Goal: Information Seeking & Learning: Learn about a topic

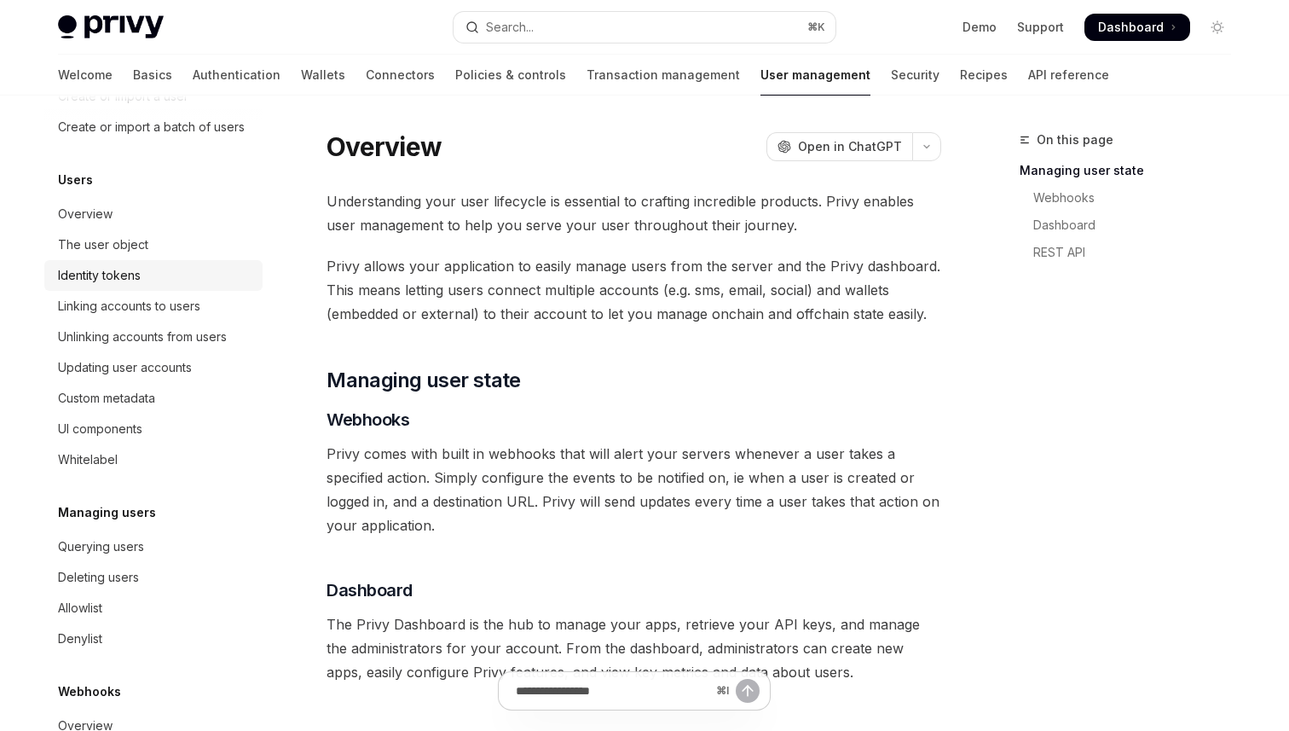
scroll to position [235, 0]
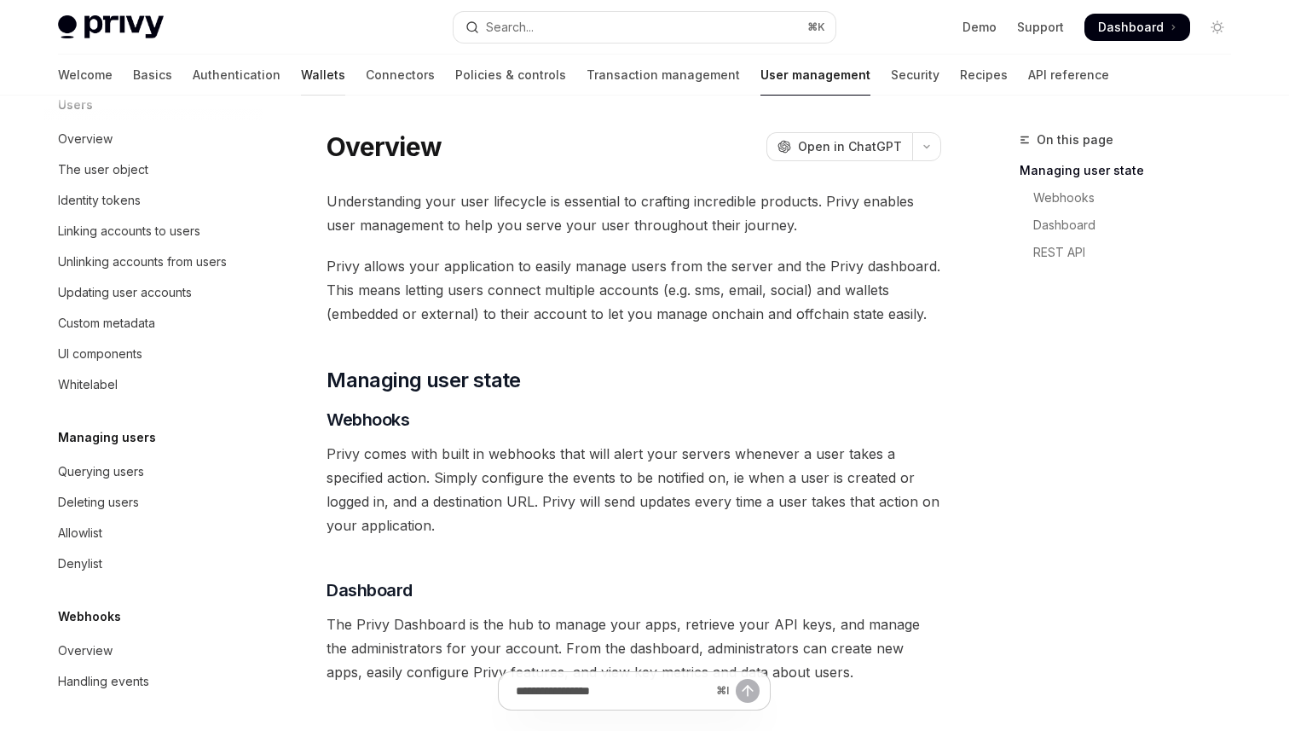
click at [301, 81] on link "Wallets" at bounding box center [323, 75] width 44 height 41
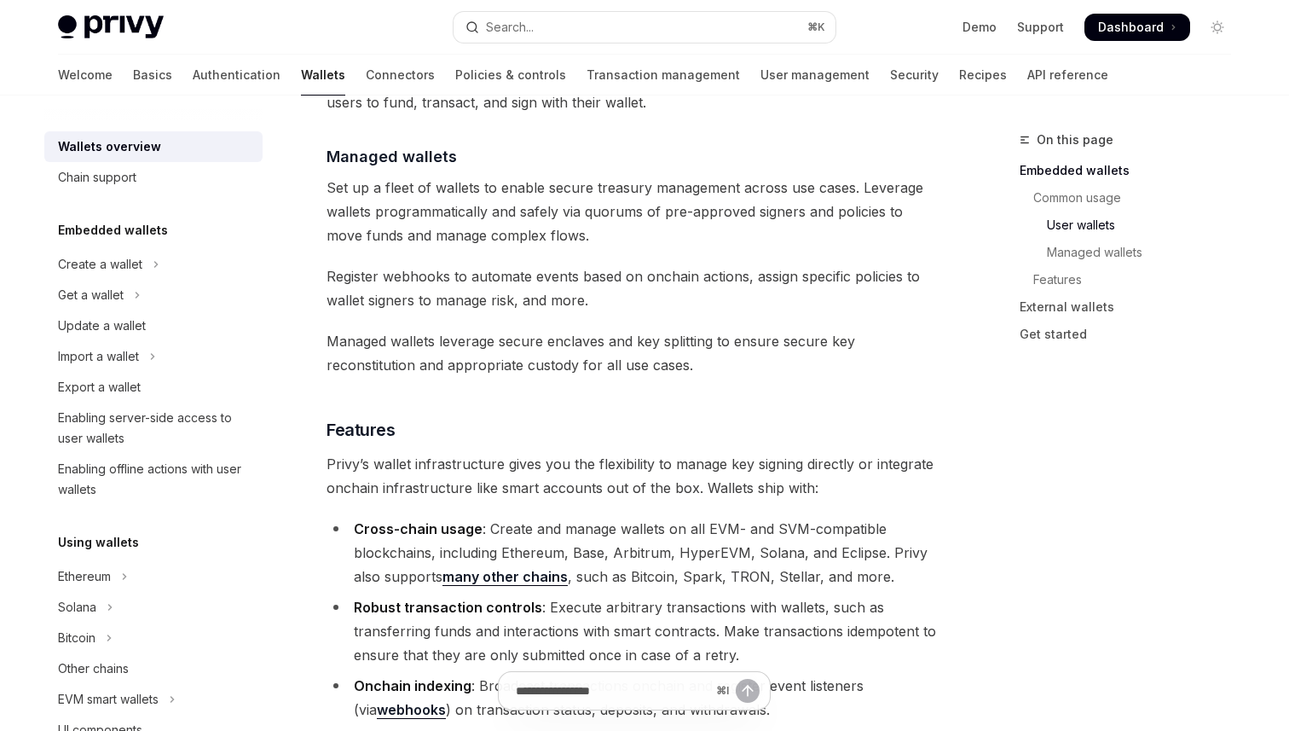
scroll to position [1724, 0]
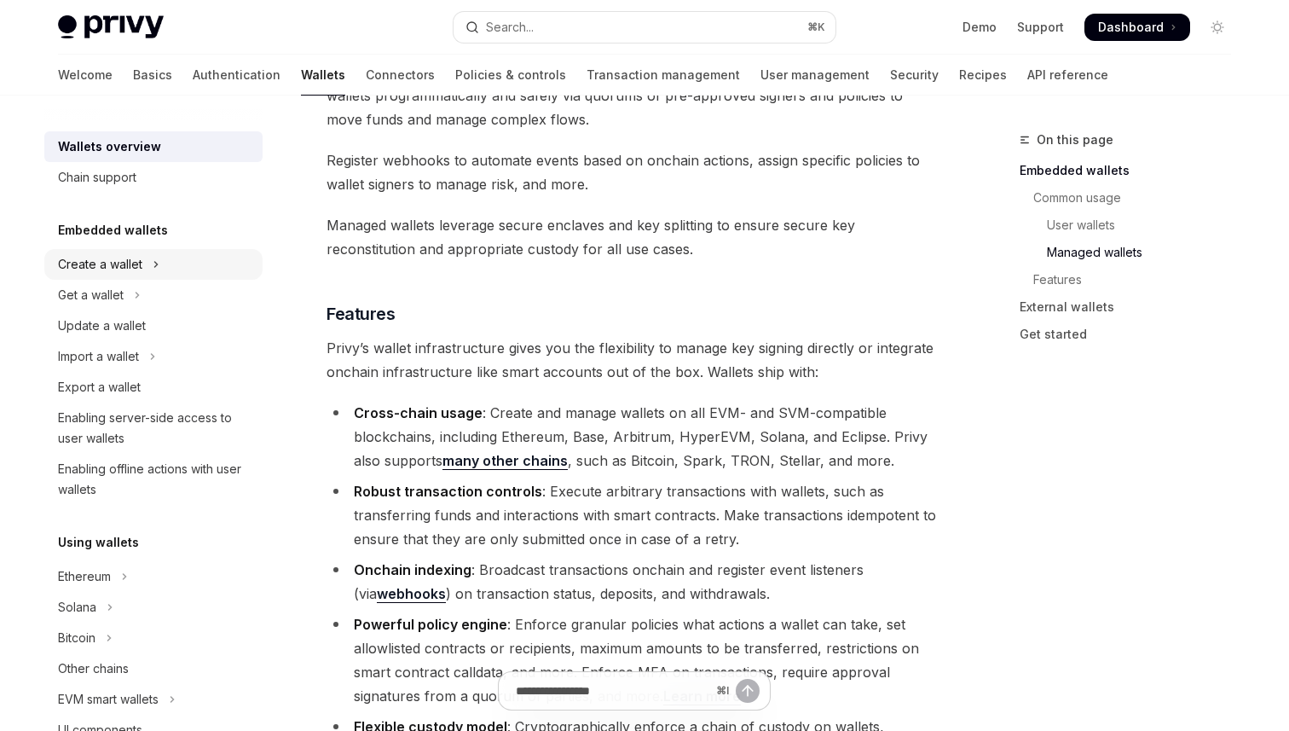
click at [86, 258] on div "Create a wallet" at bounding box center [100, 264] width 84 height 20
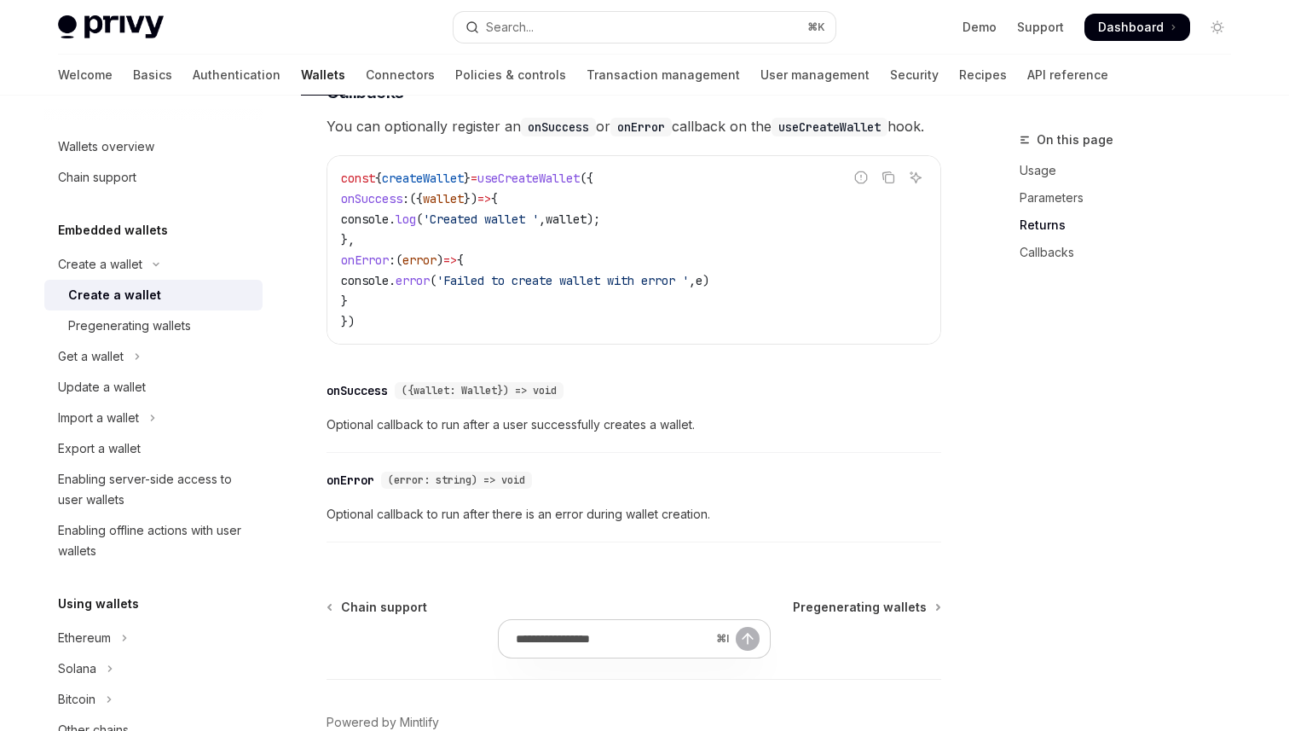
scroll to position [1332, 0]
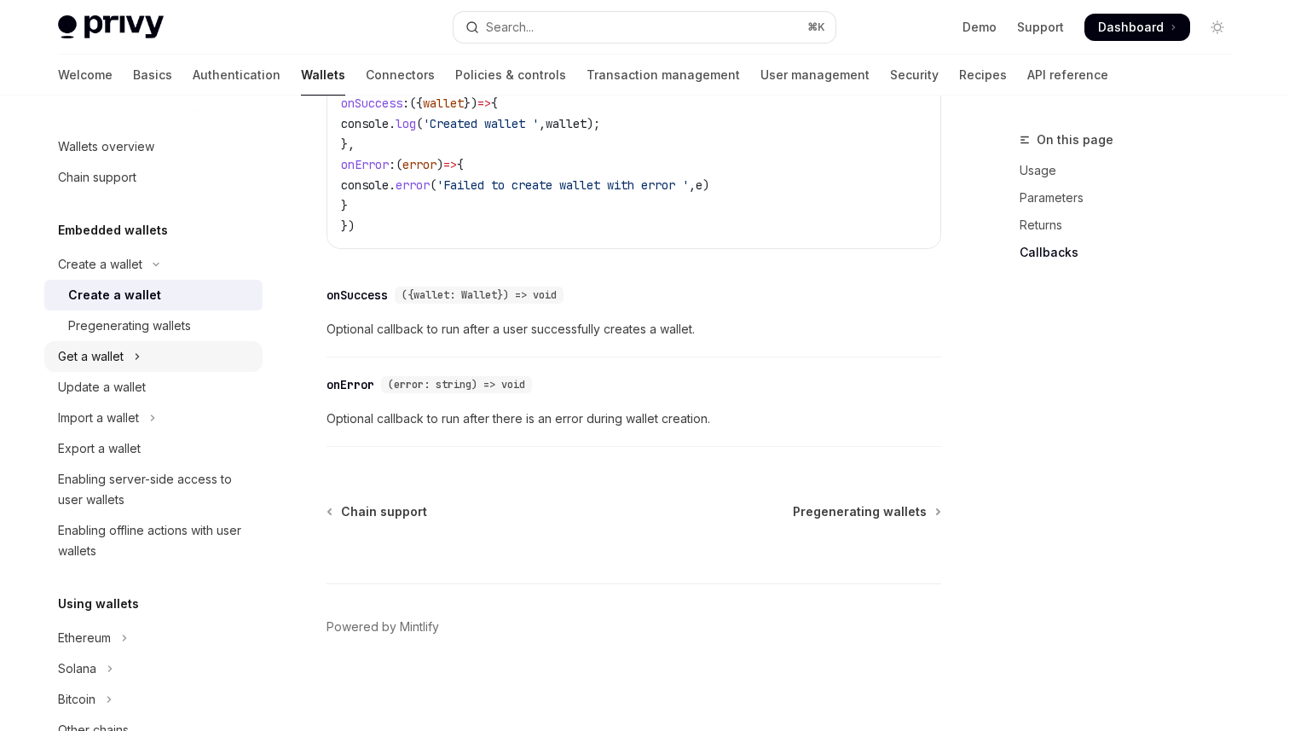
click at [99, 361] on div "Get a wallet" at bounding box center [91, 356] width 66 height 20
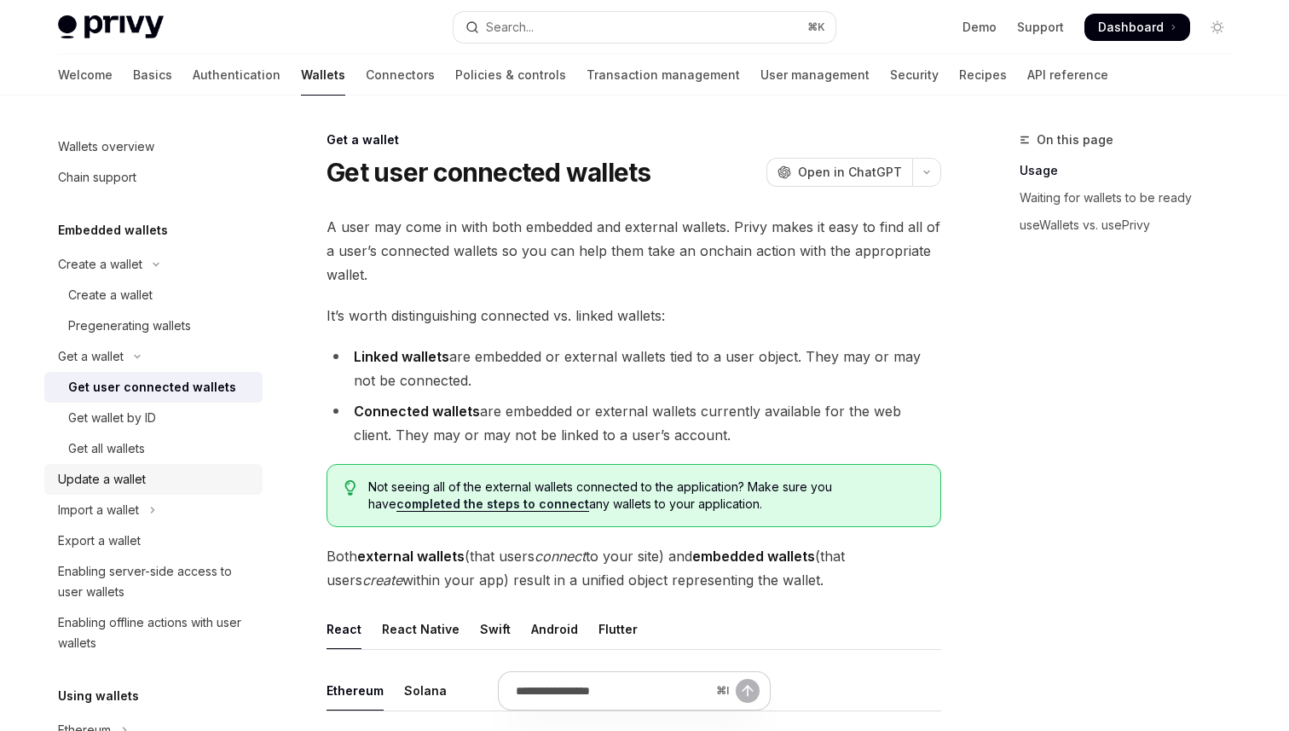
click at [96, 481] on div "Update a wallet" at bounding box center [102, 479] width 88 height 20
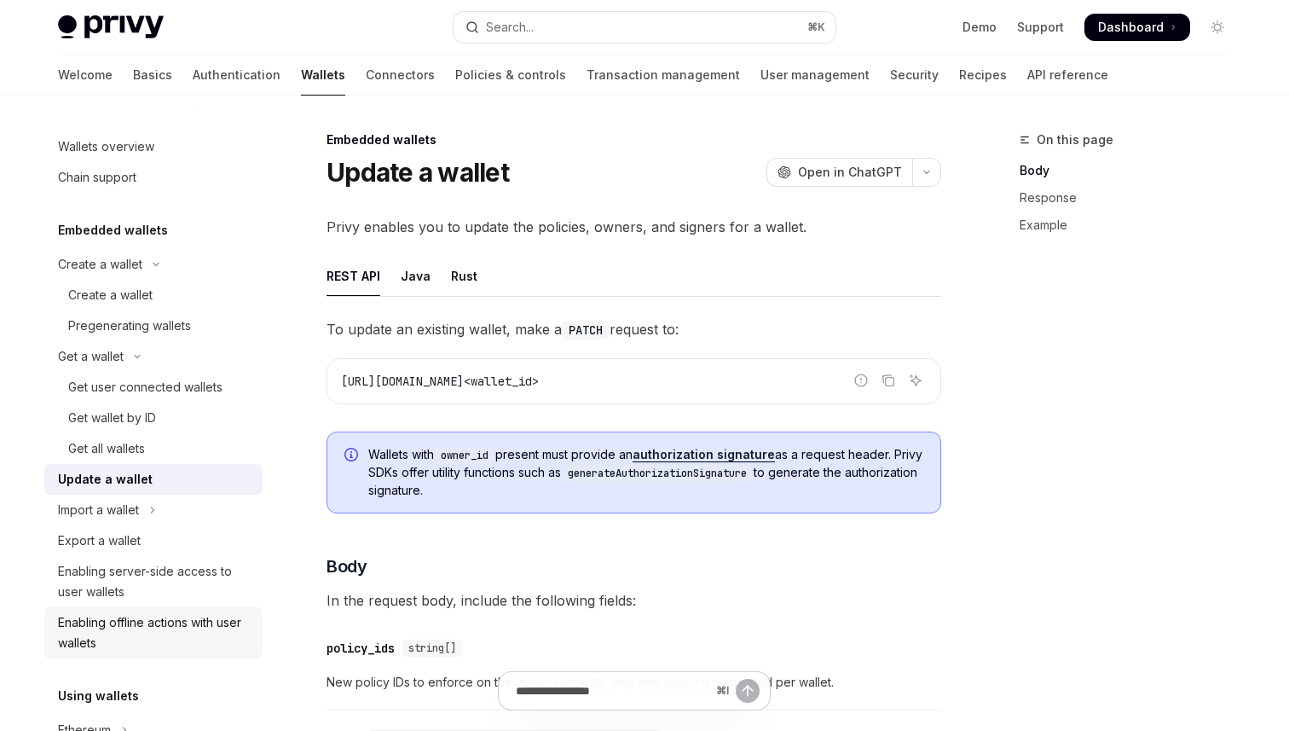
click at [178, 620] on div "Enabling offline actions with user wallets" at bounding box center [155, 632] width 194 height 41
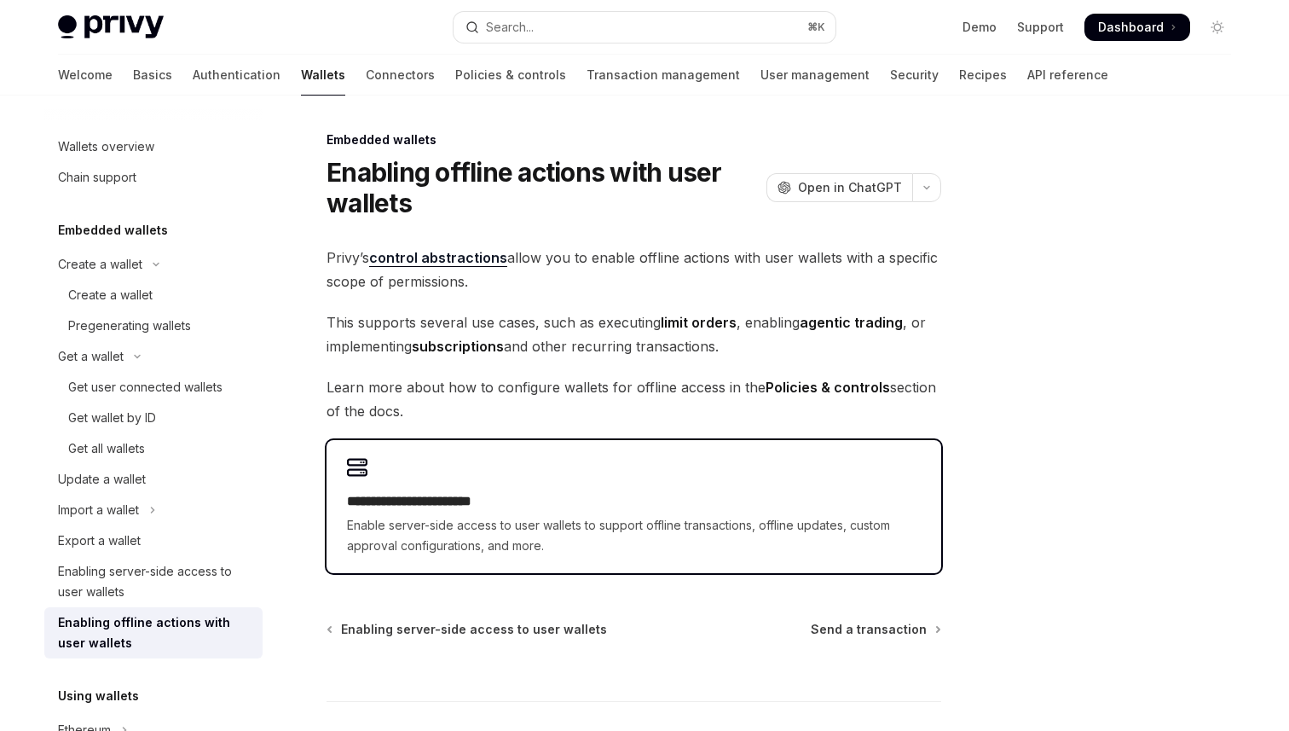
click at [640, 513] on div "**********" at bounding box center [634, 523] width 574 height 65
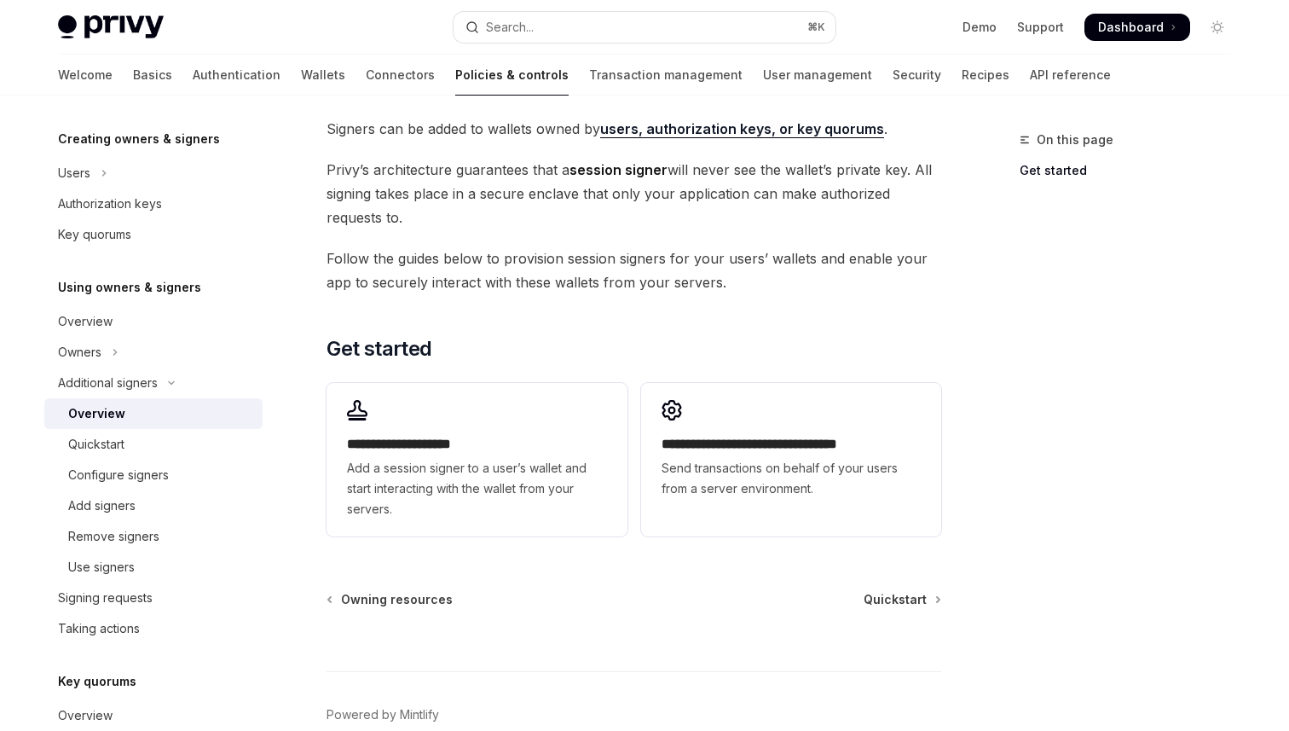
scroll to position [455, 0]
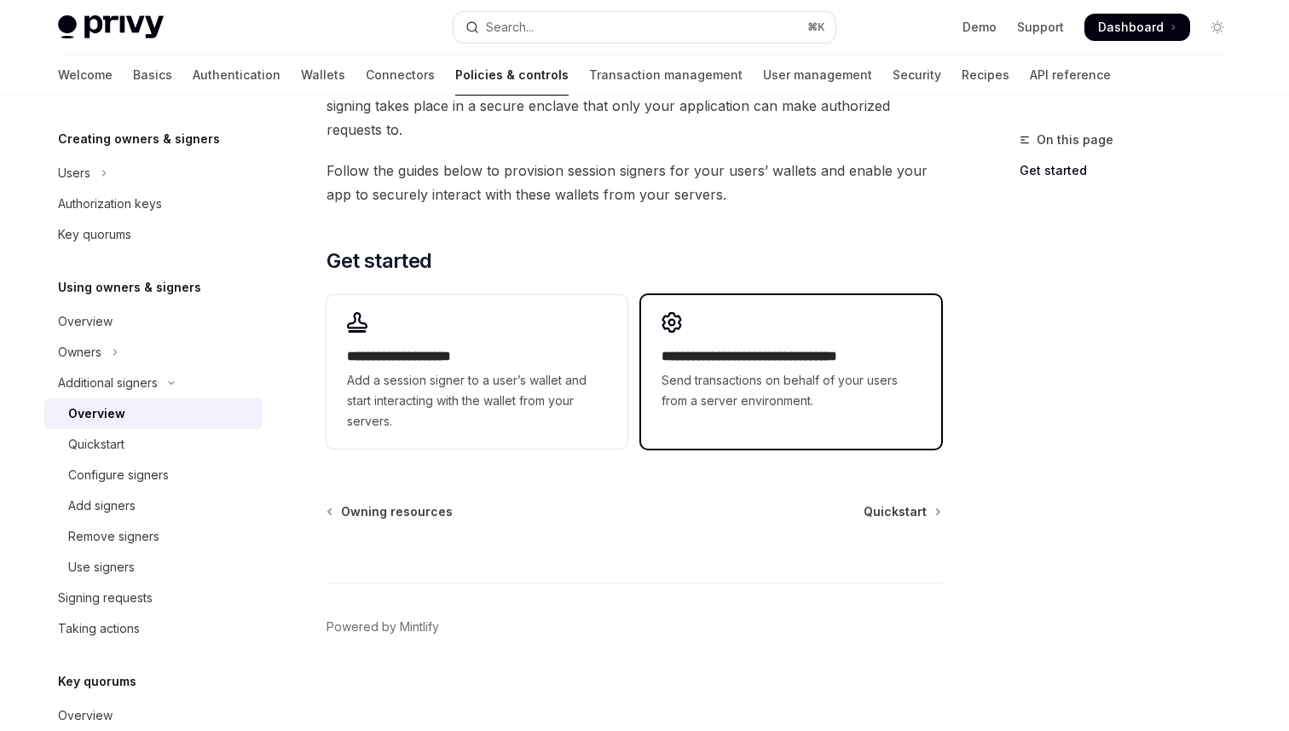
click at [841, 436] on link "**********" at bounding box center [791, 372] width 300 height 154
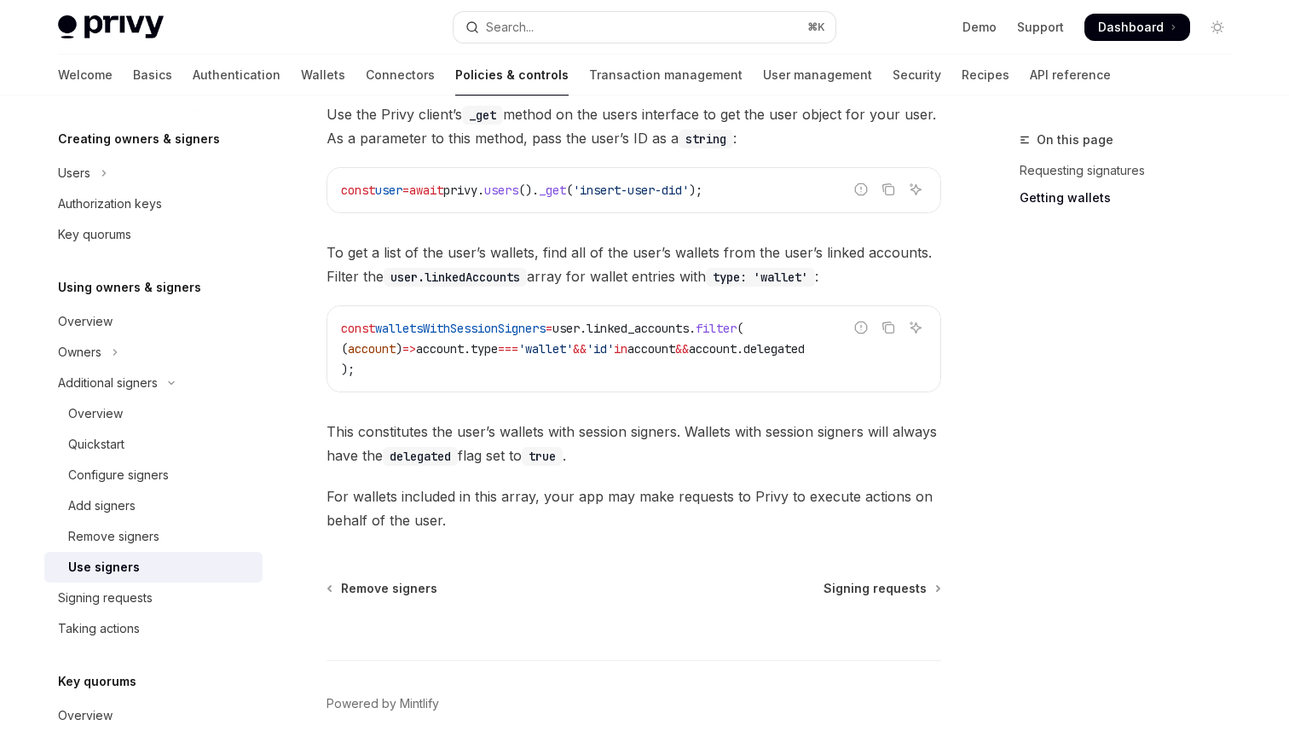
scroll to position [807, 0]
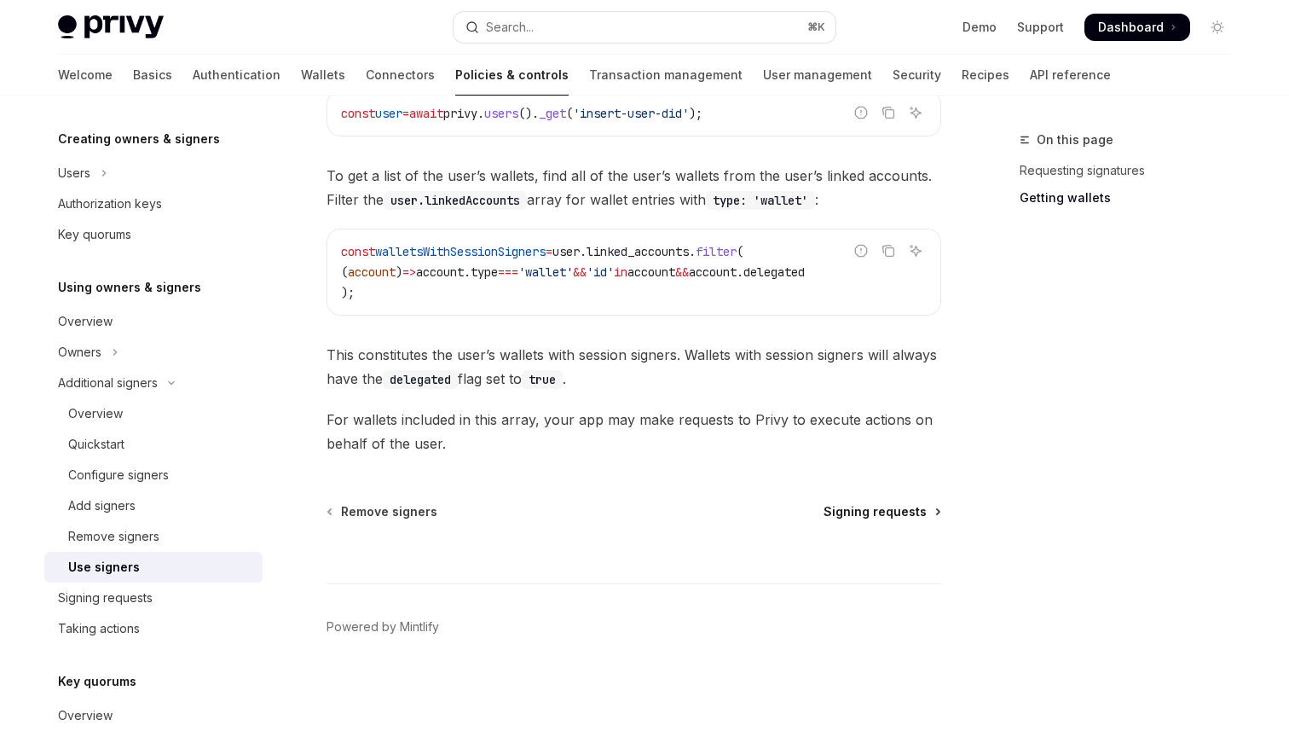
click at [900, 504] on span "Signing requests" at bounding box center [875, 511] width 103 height 17
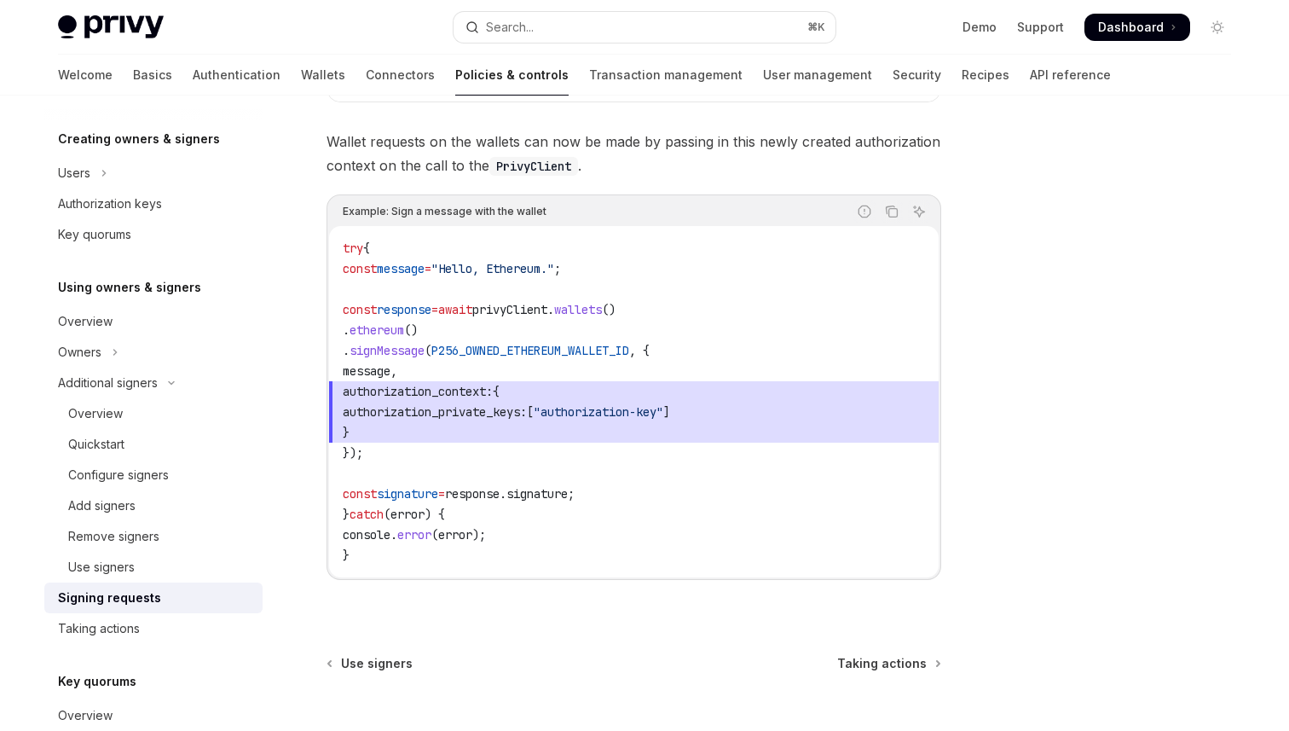
scroll to position [906, 0]
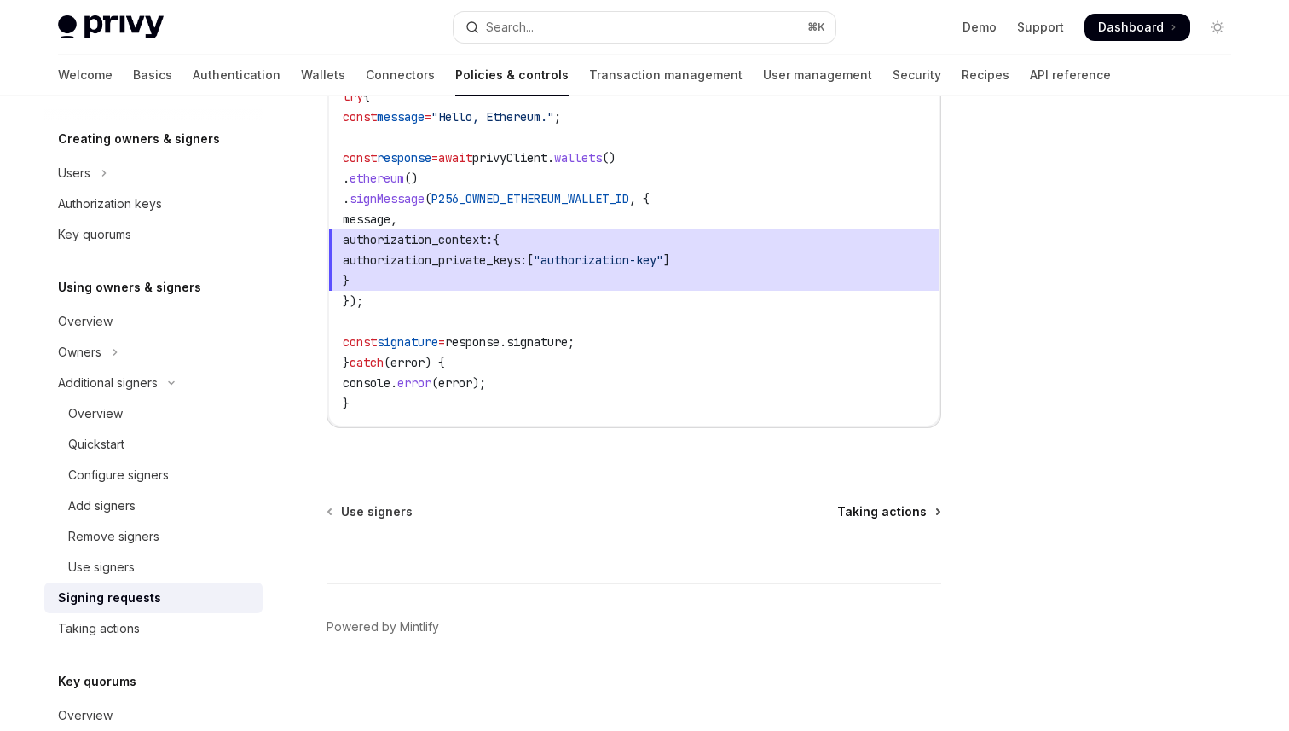
click at [891, 507] on span "Taking actions" at bounding box center [882, 511] width 90 height 17
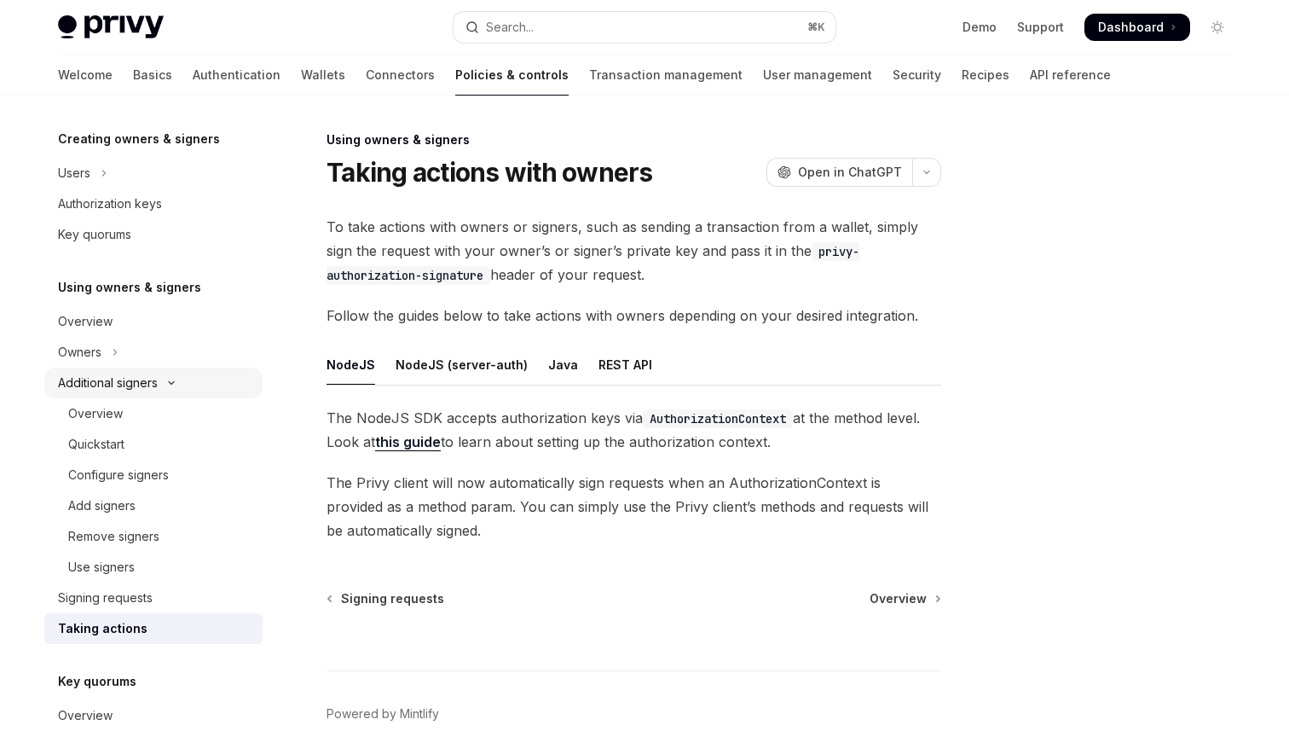
click at [177, 380] on icon "Toggle Additional signers section" at bounding box center [171, 382] width 20 height 7
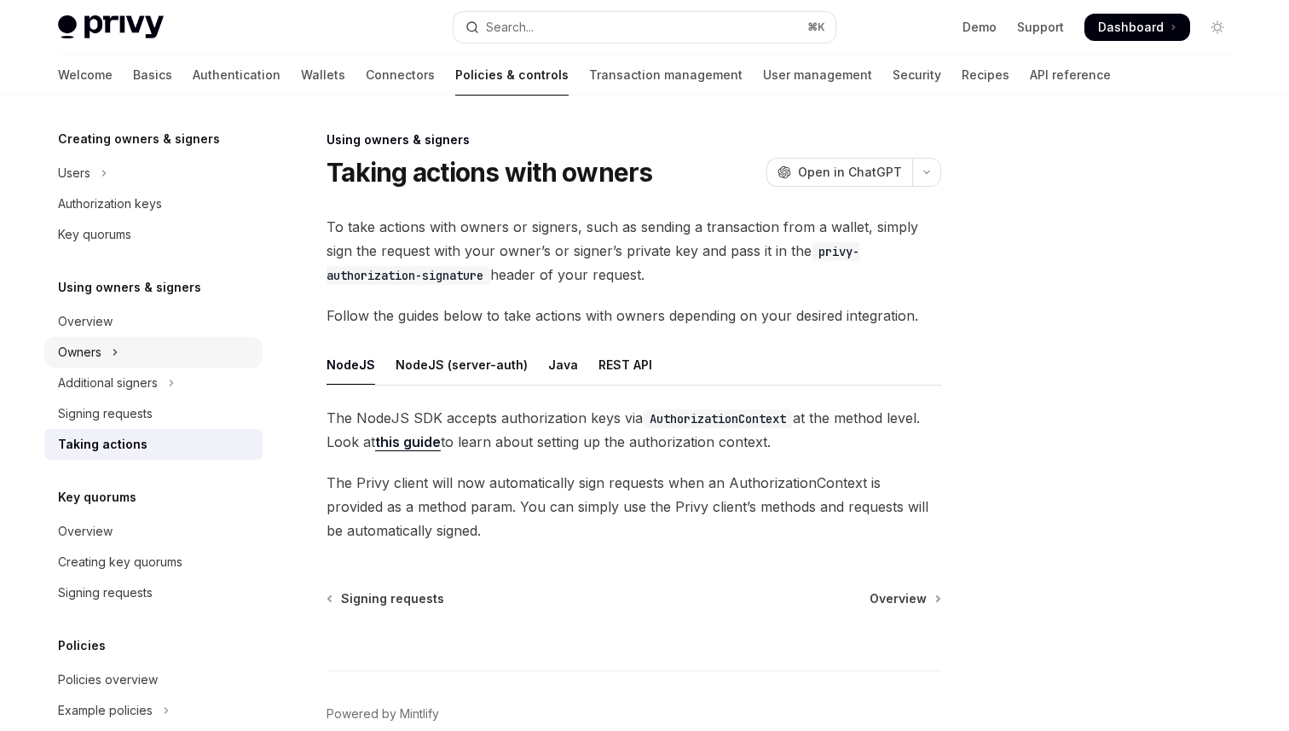
click at [116, 350] on icon "Toggle Owners section" at bounding box center [115, 352] width 7 height 20
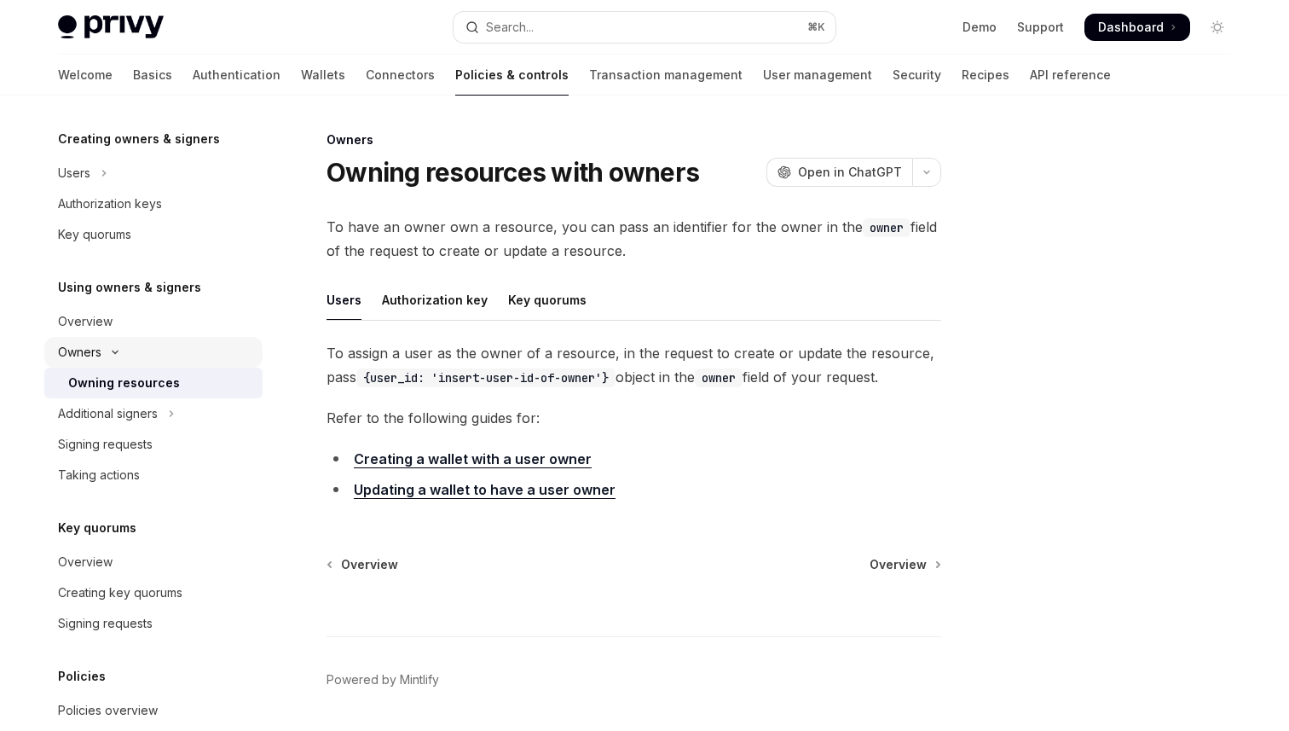
click at [116, 350] on icon "Toggle Owners section" at bounding box center [115, 352] width 20 height 7
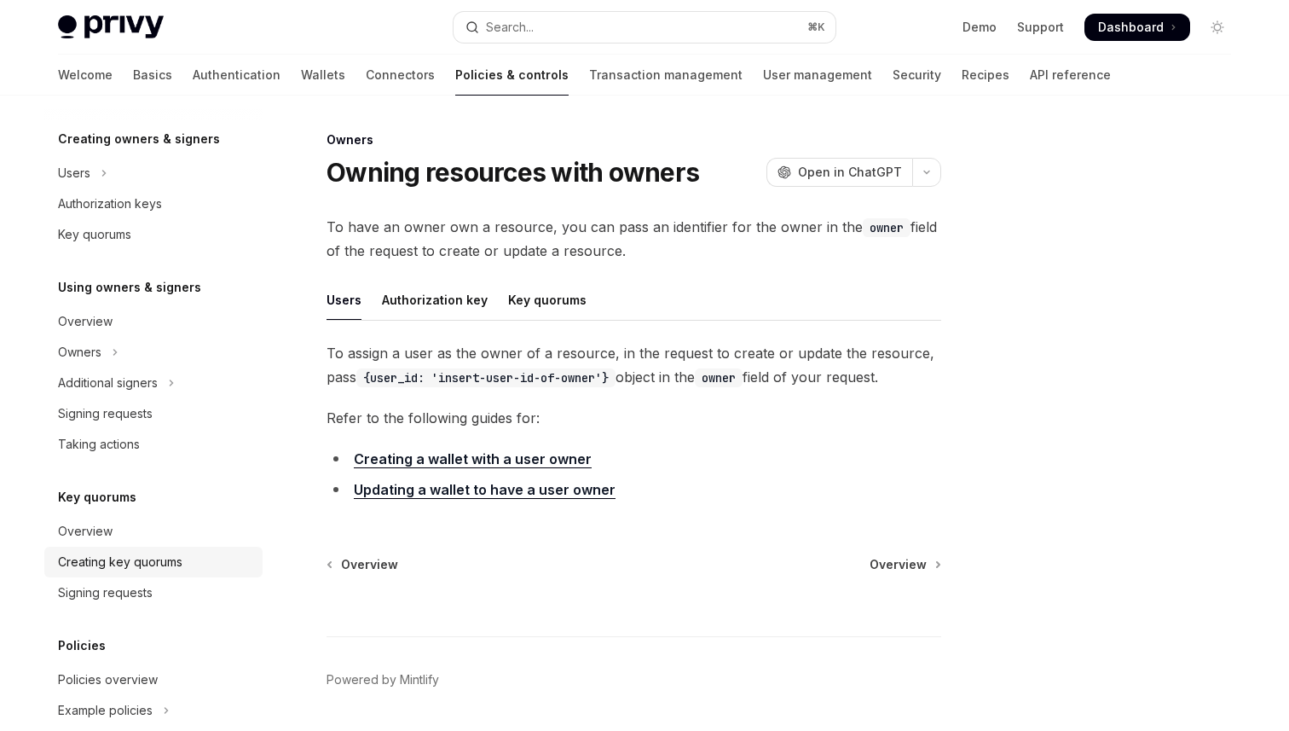
click at [131, 552] on div "Creating key quorums" at bounding box center [120, 562] width 125 height 20
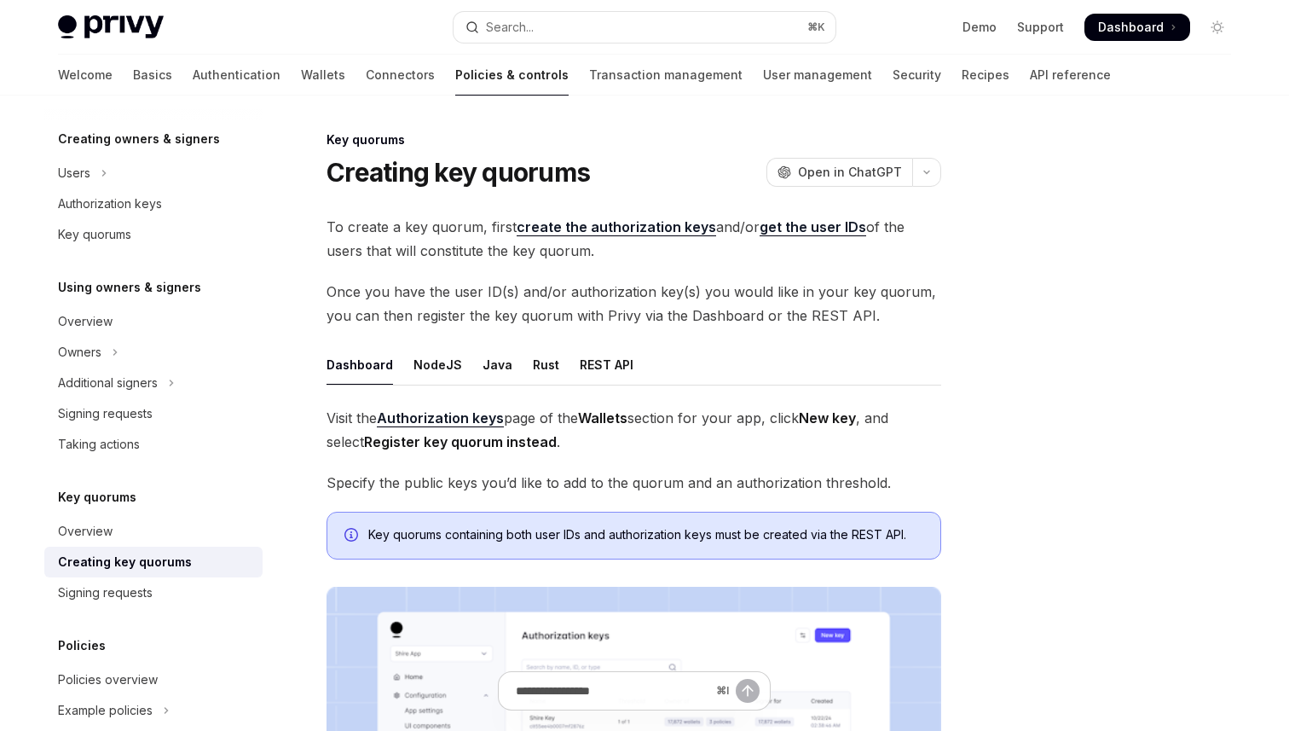
scroll to position [470, 0]
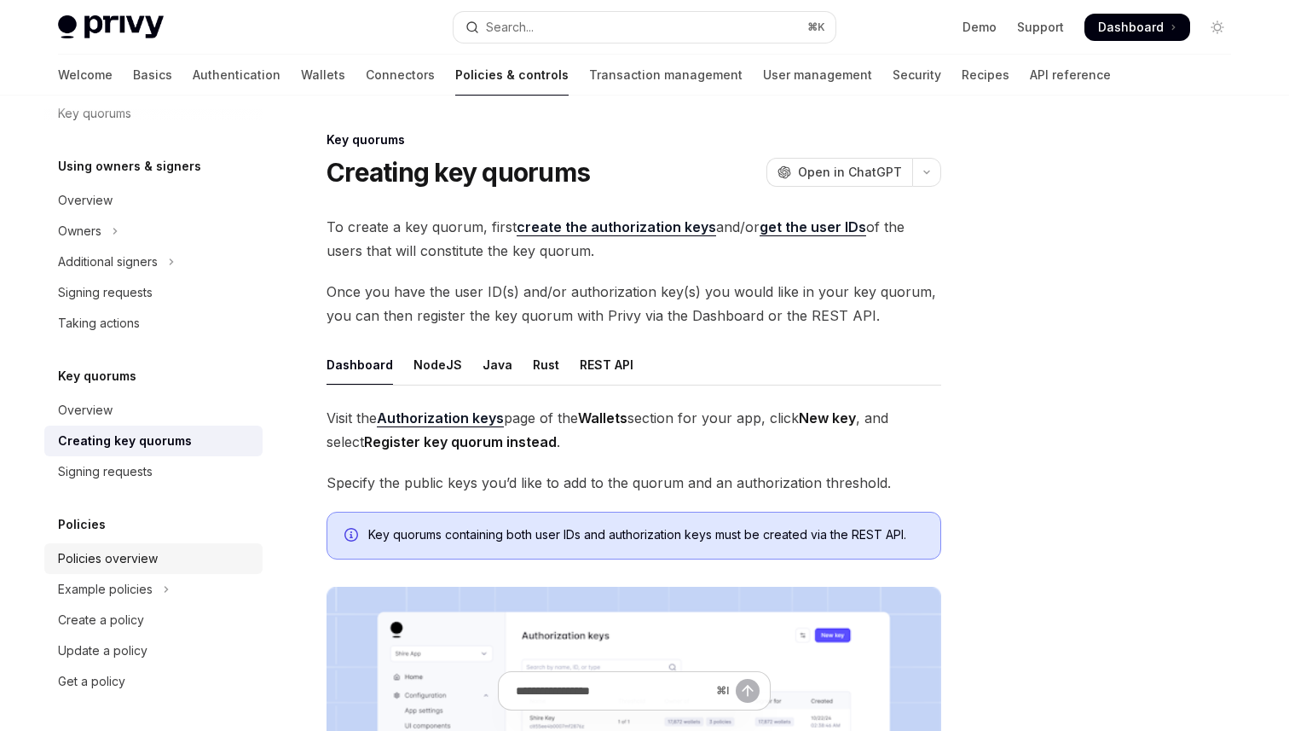
click at [98, 562] on div "Policies overview" at bounding box center [108, 558] width 100 height 20
type textarea "*"
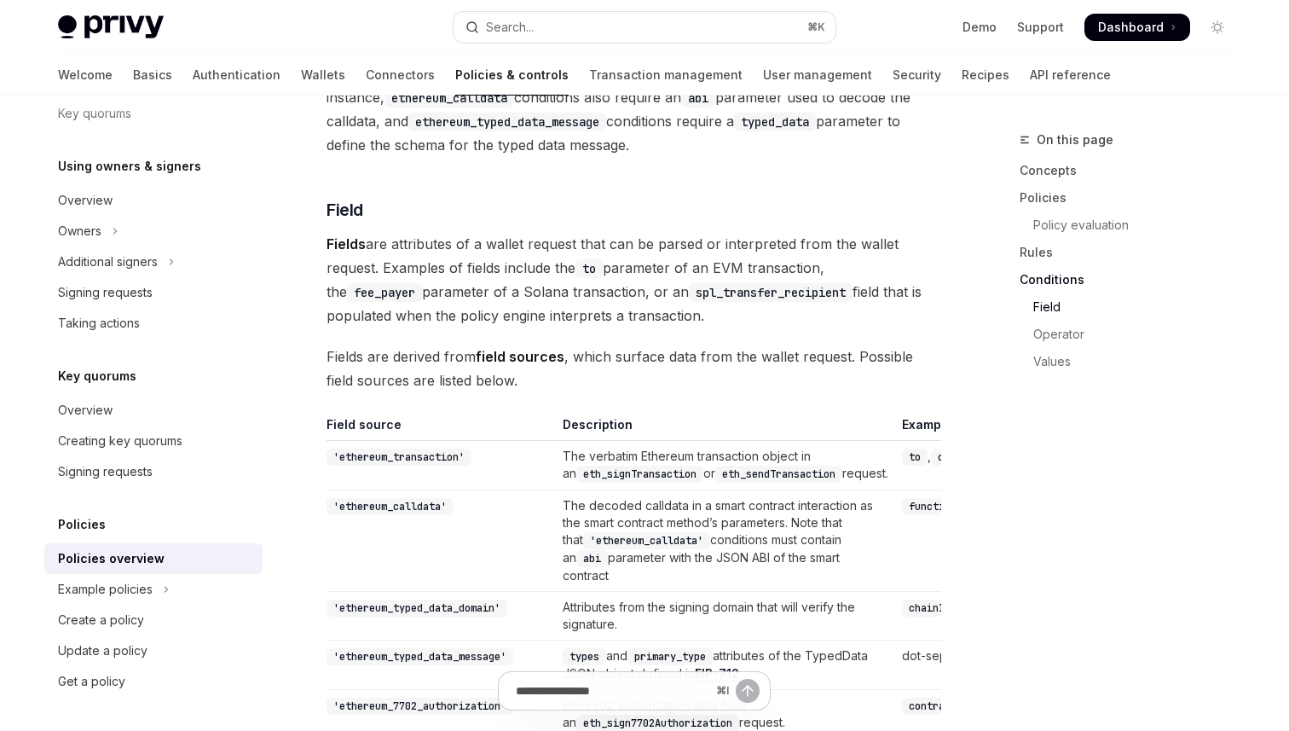
scroll to position [4371, 0]
